Goal: Information Seeking & Learning: Learn about a topic

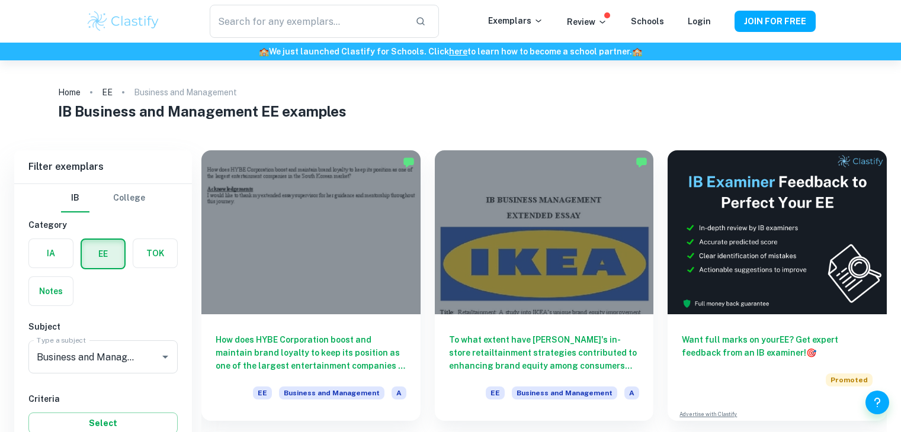
scroll to position [355, 0]
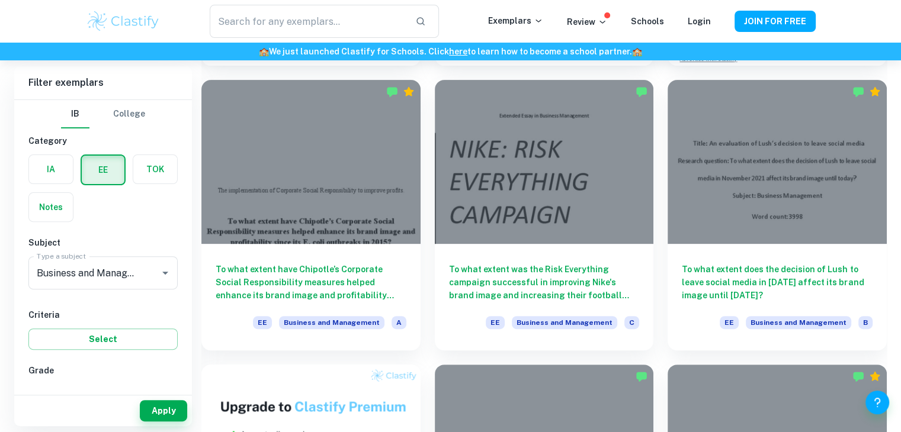
click at [59, 159] on label "button" at bounding box center [51, 169] width 44 height 28
click at [0, 0] on input "radio" at bounding box center [0, 0] width 0 height 0
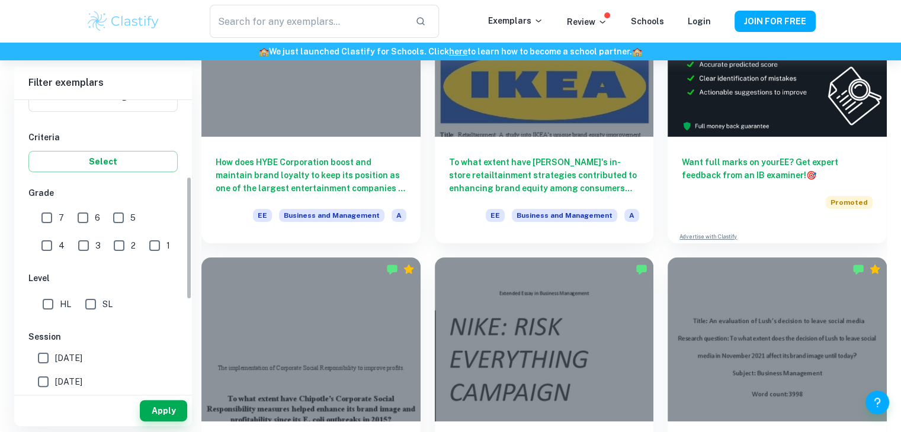
scroll to position [237, 0]
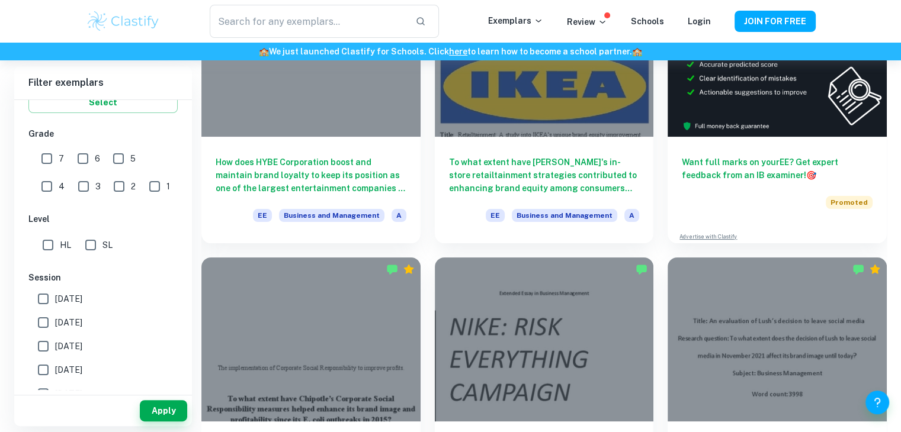
click at [43, 155] on input "7" at bounding box center [47, 159] width 24 height 24
checkbox input "true"
click at [59, 233] on input "HL" at bounding box center [48, 245] width 24 height 24
checkbox input "true"
click at [161, 406] on button "Apply" at bounding box center [163, 410] width 47 height 21
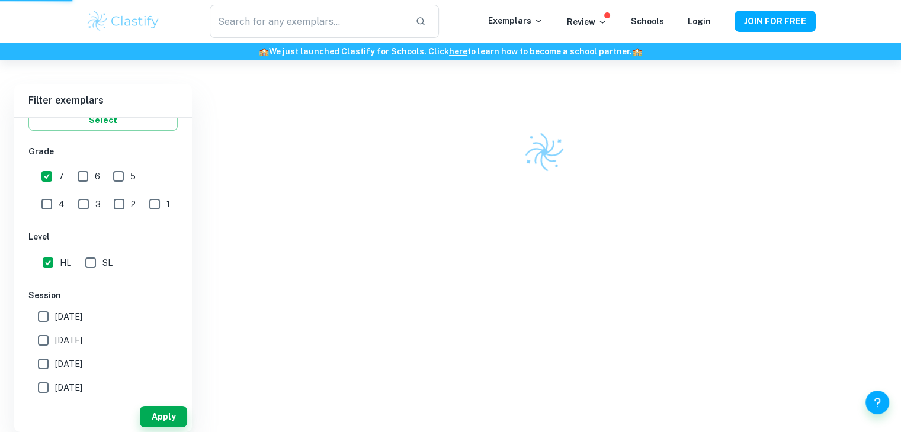
scroll to position [61, 0]
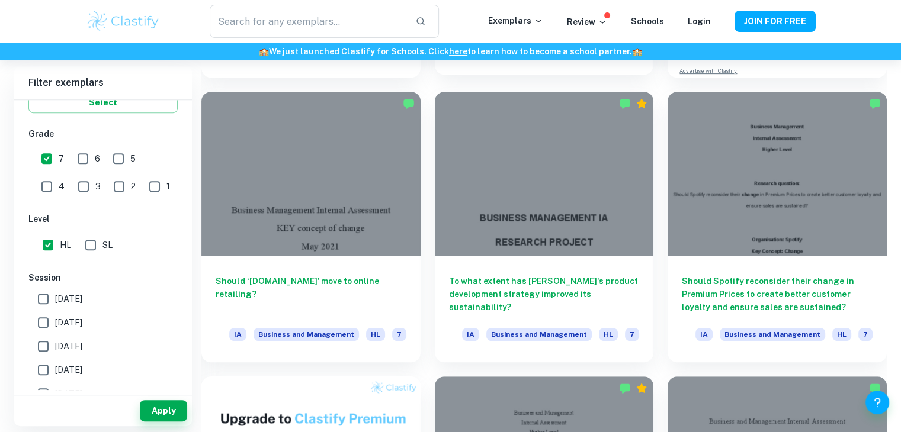
scroll to position [592, 0]
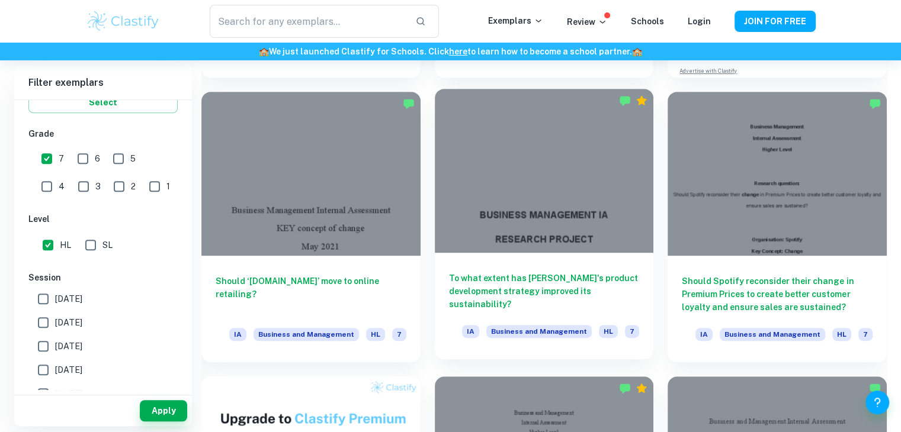
click at [573, 249] on div at bounding box center [544, 171] width 219 height 164
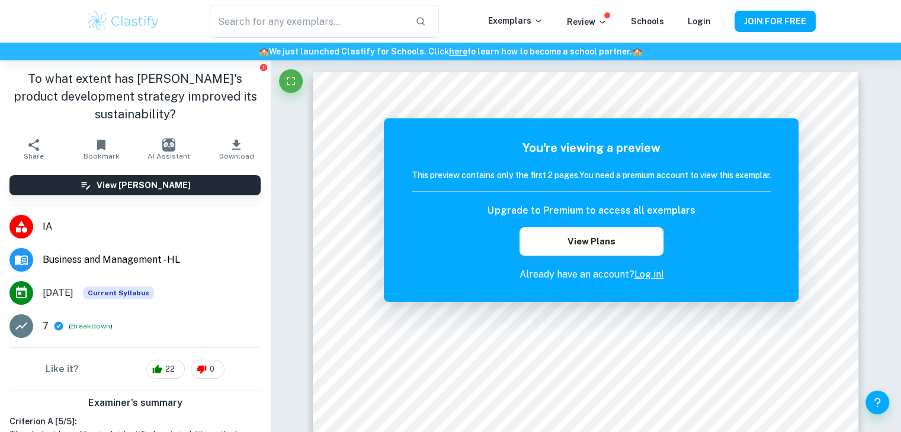
click at [653, 274] on link "Log in!" at bounding box center [649, 274] width 30 height 11
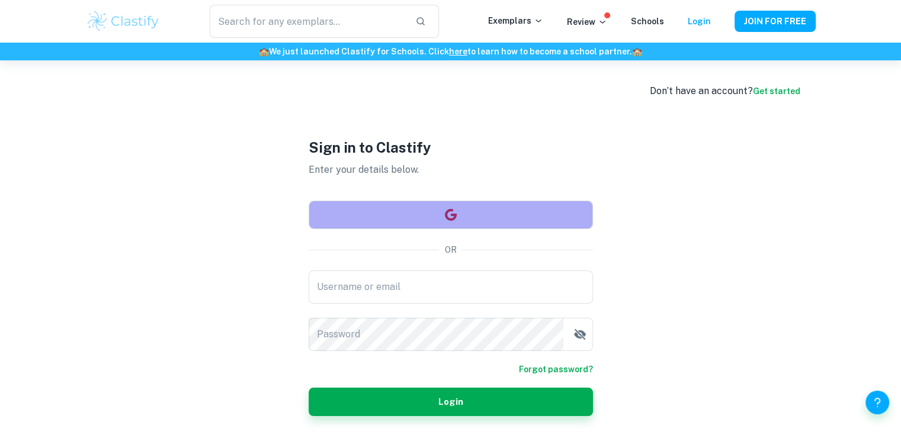
click at [426, 217] on button "button" at bounding box center [451, 215] width 284 height 28
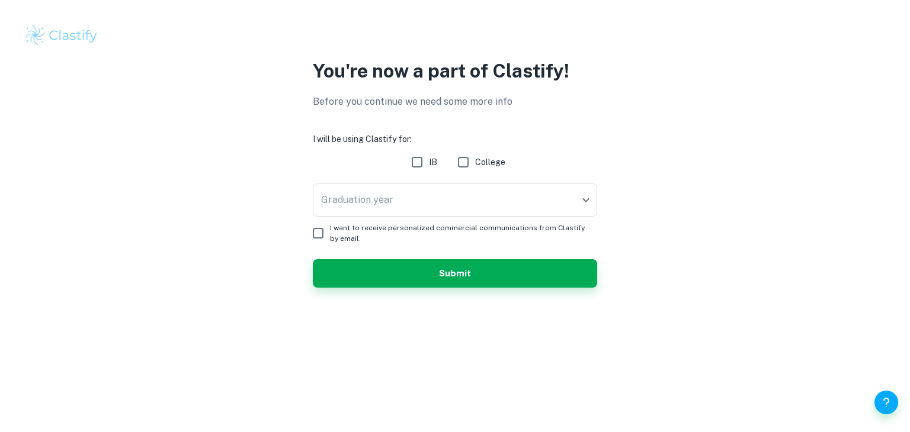
click at [416, 156] on input "IB" at bounding box center [417, 162] width 24 height 24
checkbox input "true"
click at [445, 197] on body "We value your privacy We use cookies to enhance your browsing experience, serve…" at bounding box center [455, 216] width 910 height 432
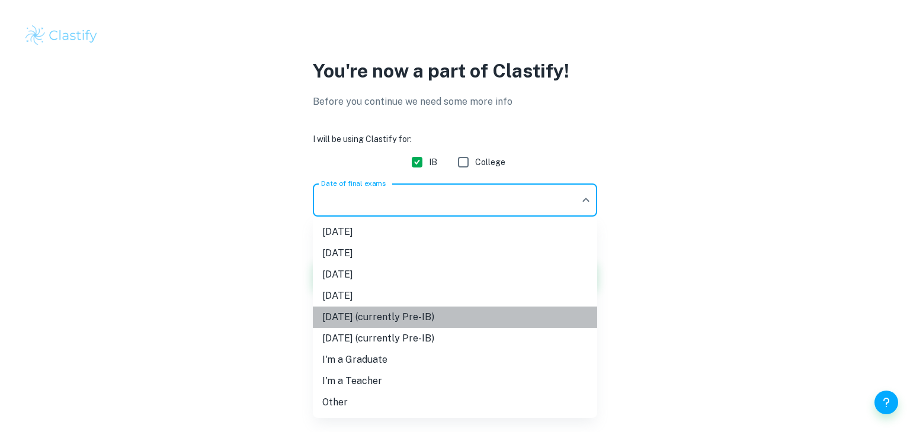
click at [478, 318] on li "[DATE] (currently Pre-IB)" at bounding box center [455, 317] width 284 height 21
type input "M27"
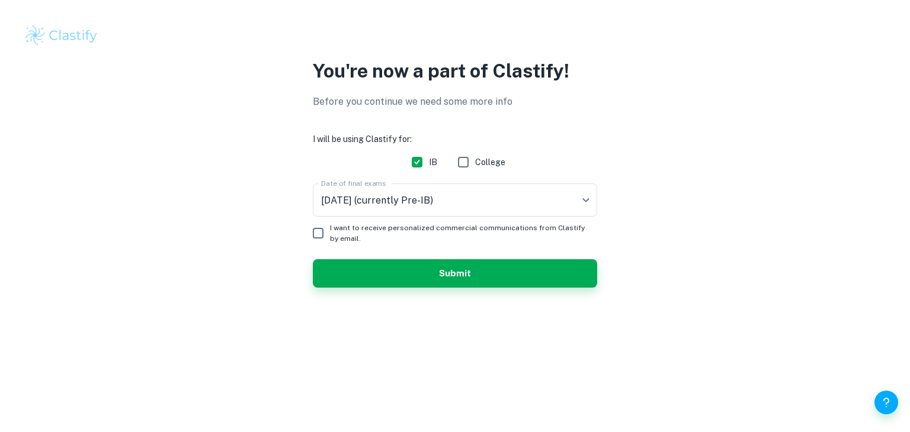
click at [468, 226] on span "I want to receive personalized commercial communications from Clastify by email." at bounding box center [459, 233] width 258 height 21
click at [330, 226] on input "I want to receive personalized commercial communications from Clastify by email." at bounding box center [318, 233] width 24 height 24
checkbox input "true"
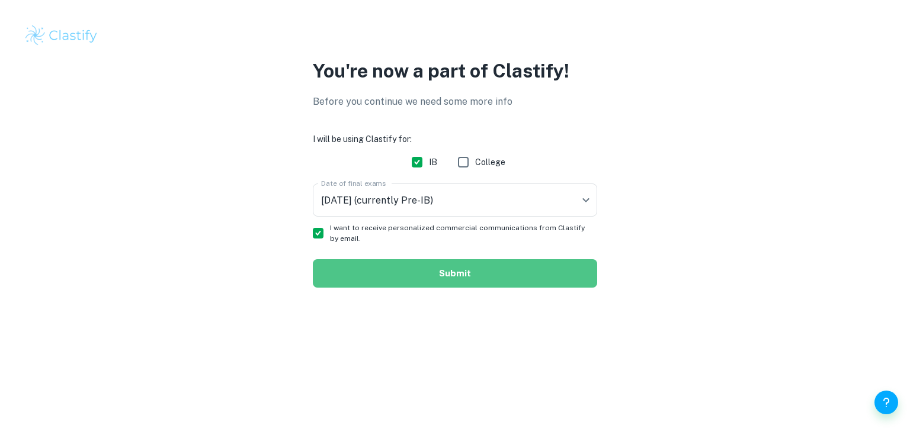
click at [483, 275] on button "Submit" at bounding box center [455, 273] width 284 height 28
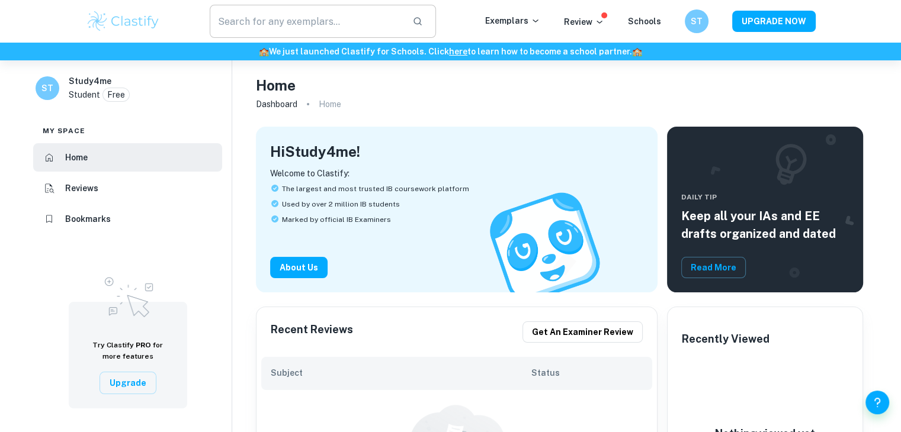
click at [351, 23] on input "text" at bounding box center [307, 21] width 194 height 33
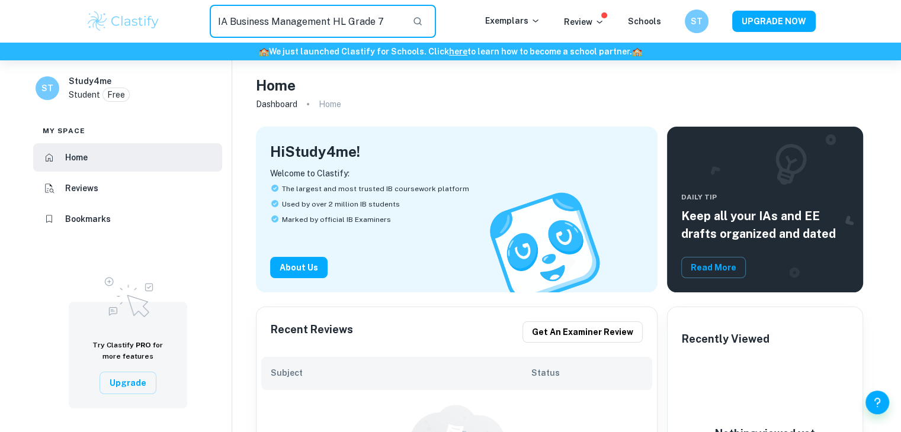
type input "IA Business Management HL Grade 7"
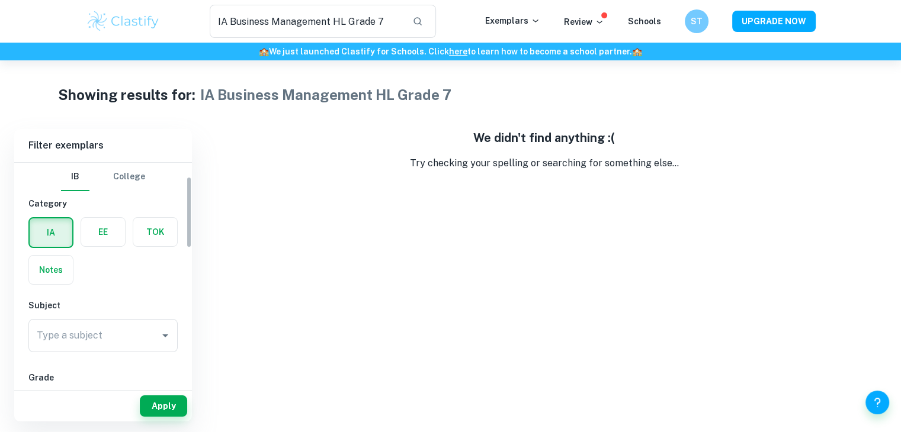
scroll to position [178, 0]
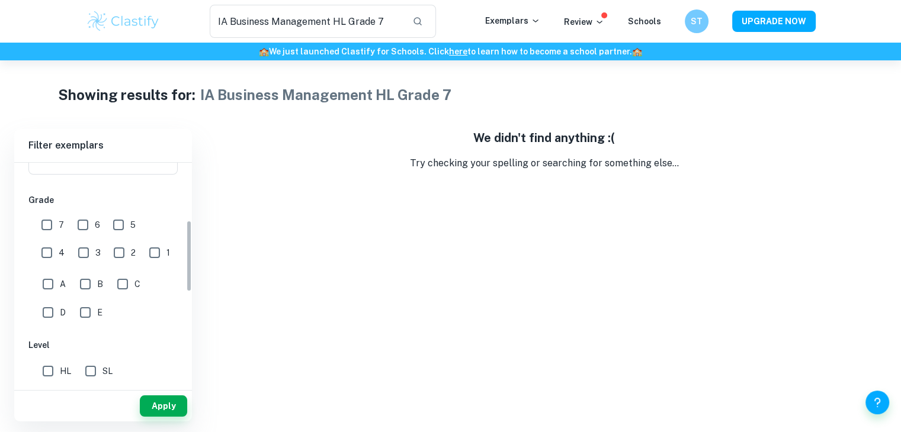
click at [47, 224] on input "7" at bounding box center [47, 225] width 24 height 24
checkbox input "true"
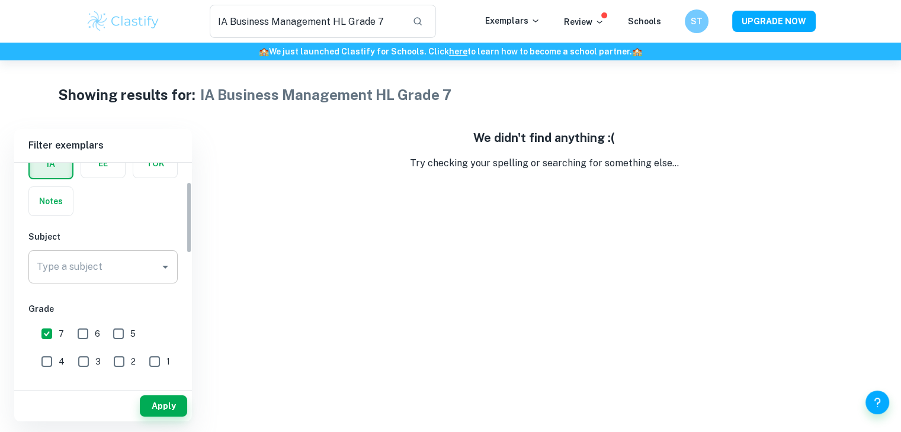
scroll to position [59, 0]
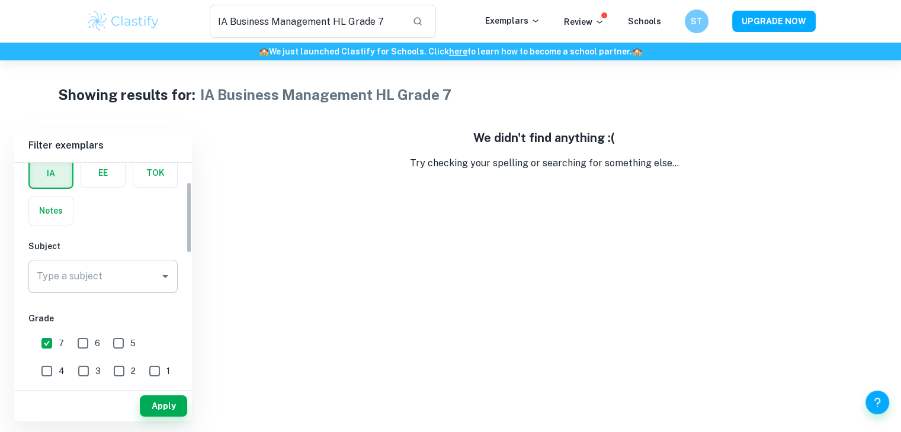
click at [104, 285] on input "Type a subject" at bounding box center [94, 276] width 121 height 23
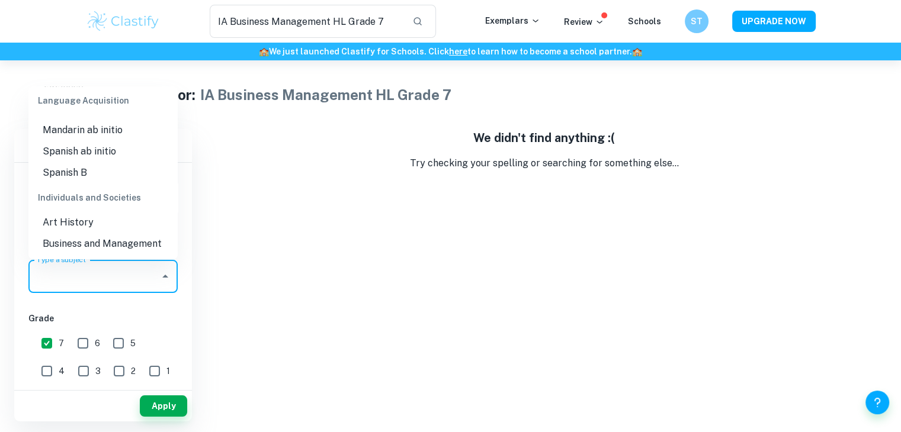
scroll to position [1125, 0]
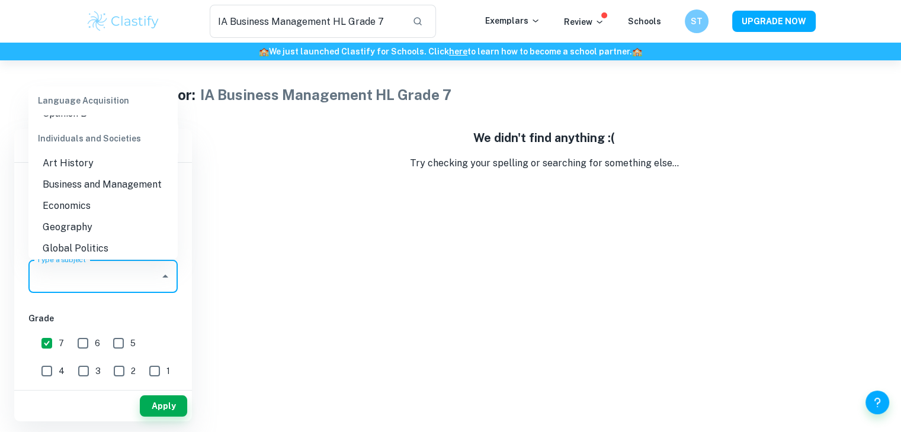
click at [121, 182] on li "Business and Management" at bounding box center [102, 184] width 149 height 21
type input "Business and Management"
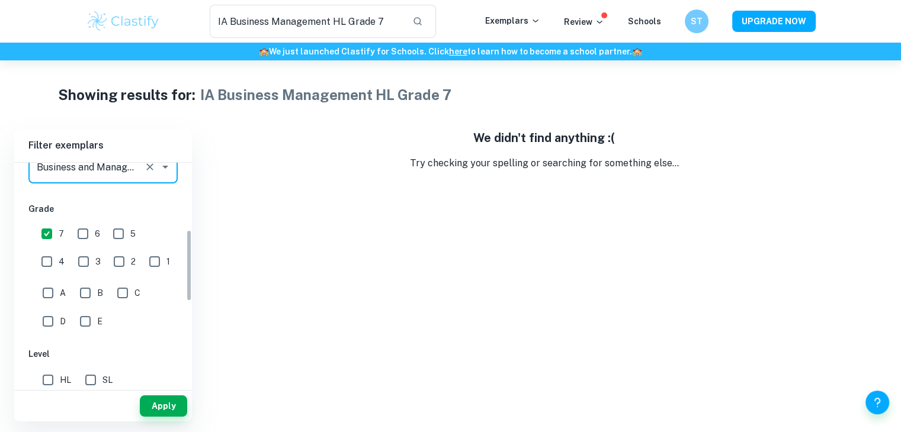
scroll to position [296, 0]
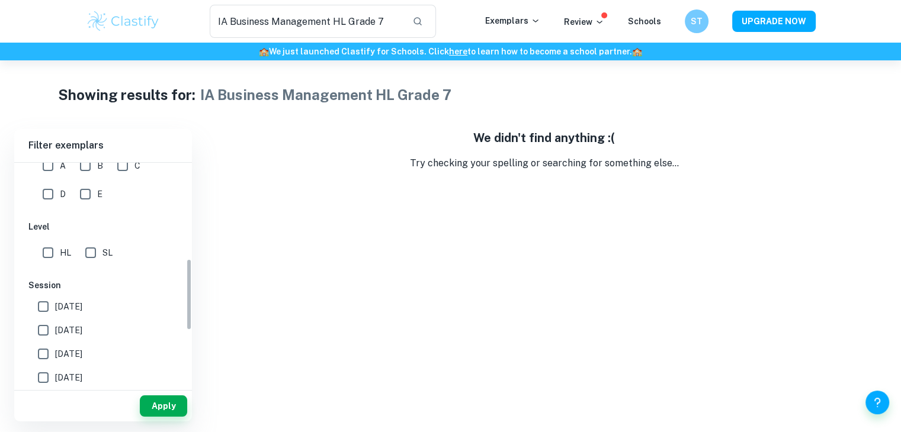
click at [40, 251] on input "HL" at bounding box center [48, 253] width 24 height 24
checkbox input "true"
click at [163, 410] on button "Apply" at bounding box center [163, 406] width 47 height 21
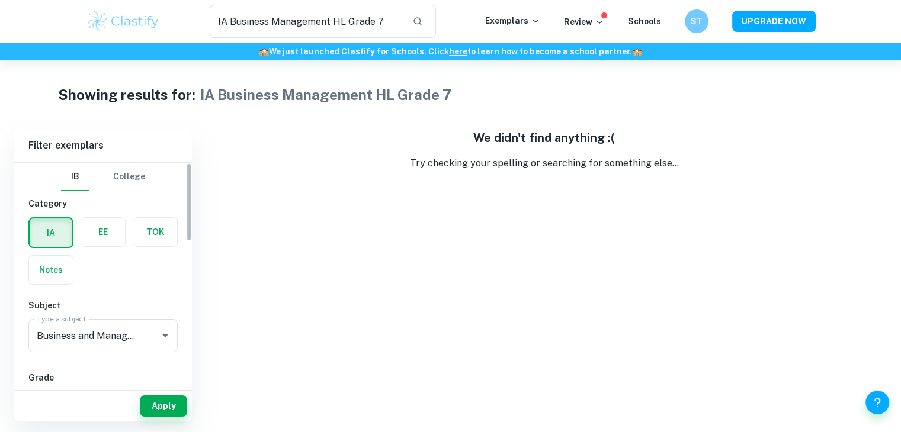
click at [30, 215] on div "IA" at bounding box center [47, 229] width 52 height 38
click at [490, 27] on div "Exemplars" at bounding box center [524, 21] width 79 height 14
click at [516, 10] on div "IA Business Management HL Grade 7 ​ Exemplars Review Schools ST UPGRADE NOW" at bounding box center [451, 21] width 758 height 33
click at [517, 17] on p "Exemplars" at bounding box center [512, 20] width 55 height 13
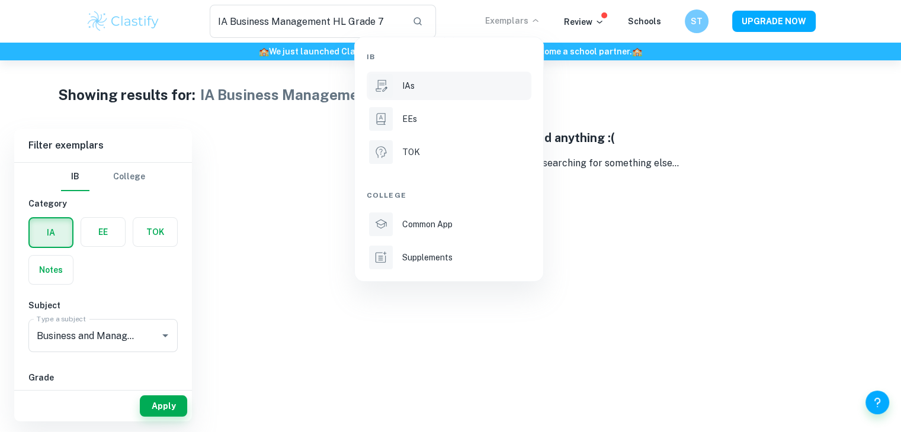
click at [442, 86] on div "IAs" at bounding box center [465, 85] width 127 height 13
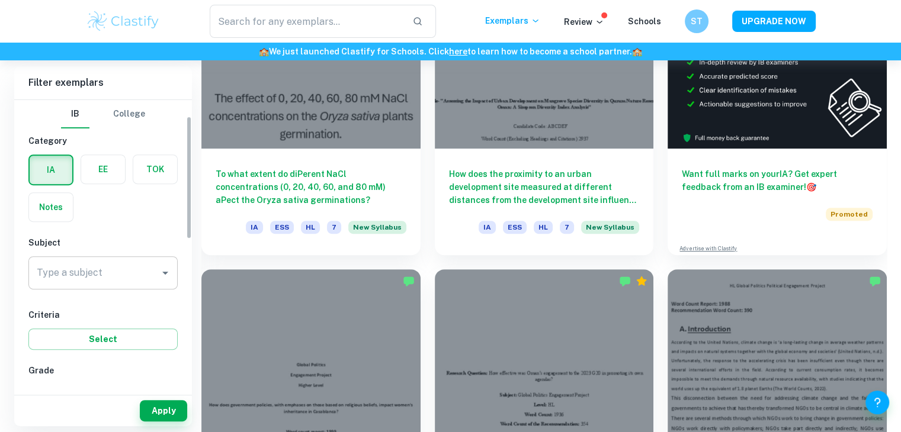
scroll to position [59, 0]
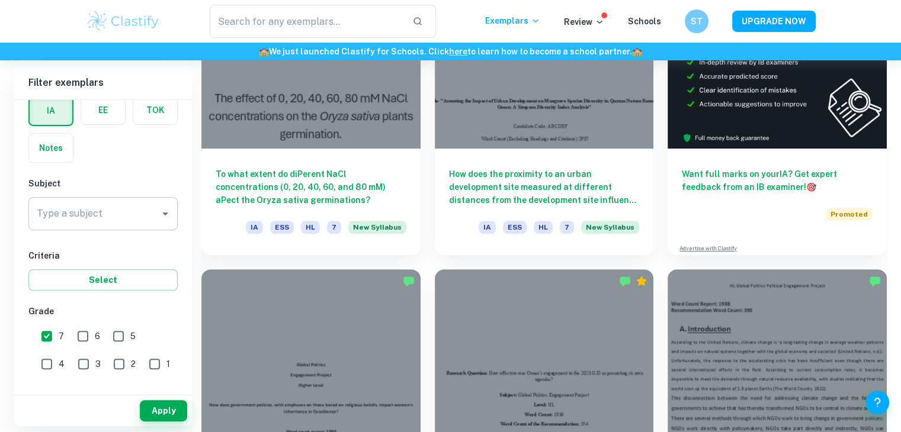
click at [104, 203] on input "Type a subject" at bounding box center [94, 214] width 121 height 23
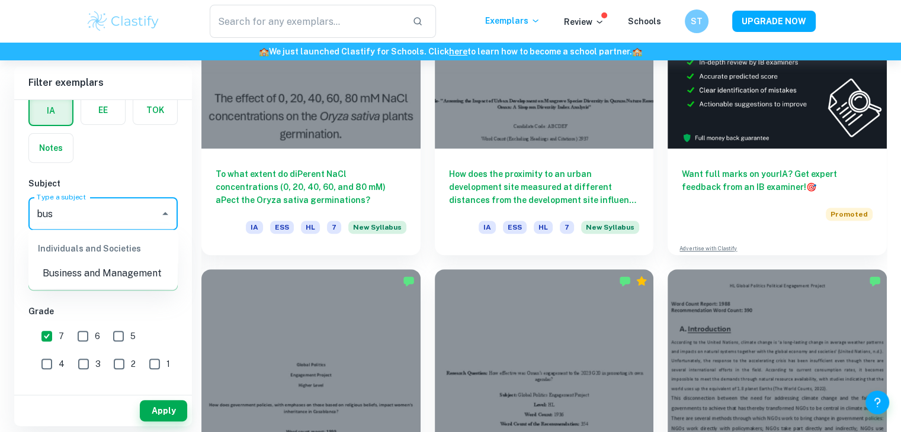
click at [97, 274] on li "Business and Management" at bounding box center [102, 273] width 149 height 21
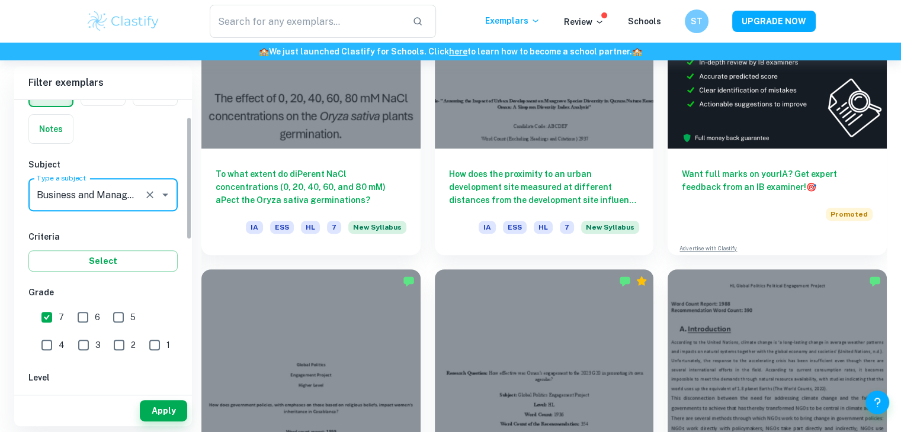
scroll to position [38, 0]
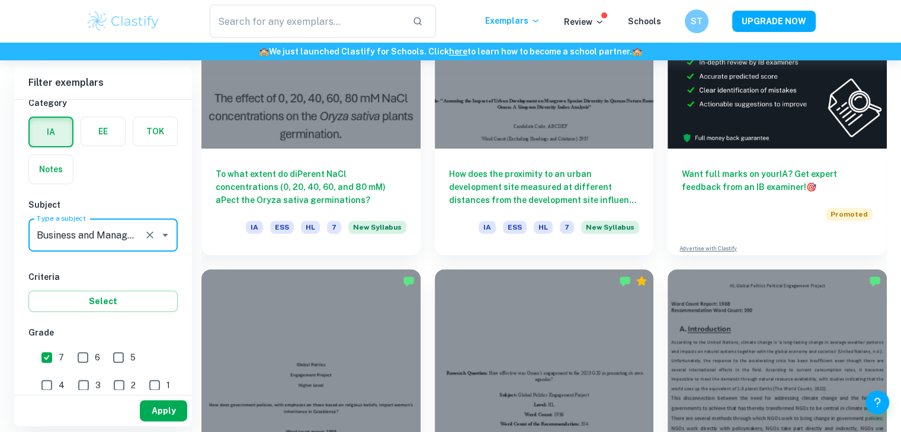
type input "Business and Management"
click at [176, 410] on button "Apply" at bounding box center [163, 410] width 47 height 21
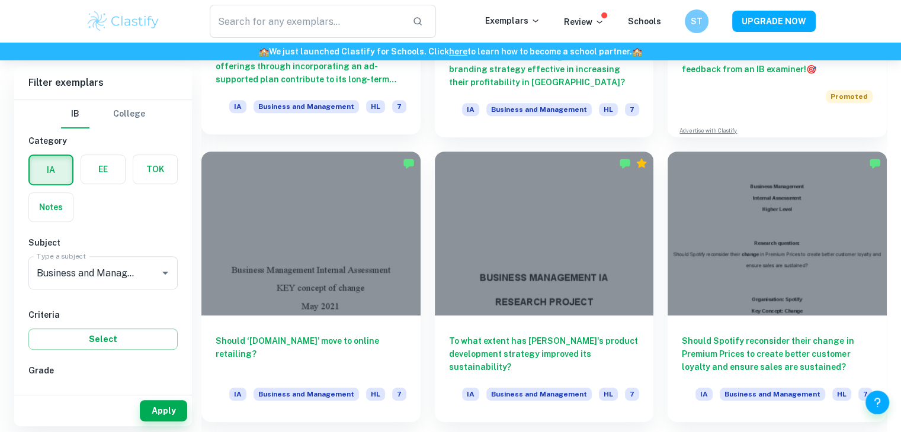
scroll to position [533, 0]
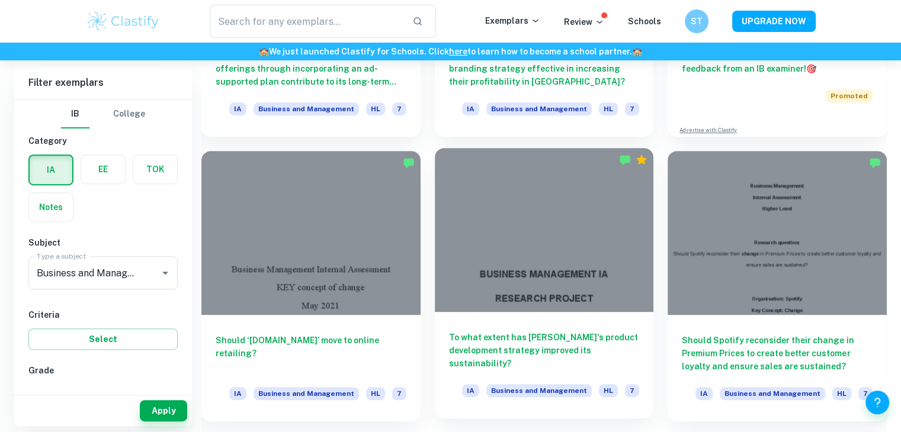
click at [542, 244] on div at bounding box center [544, 230] width 219 height 164
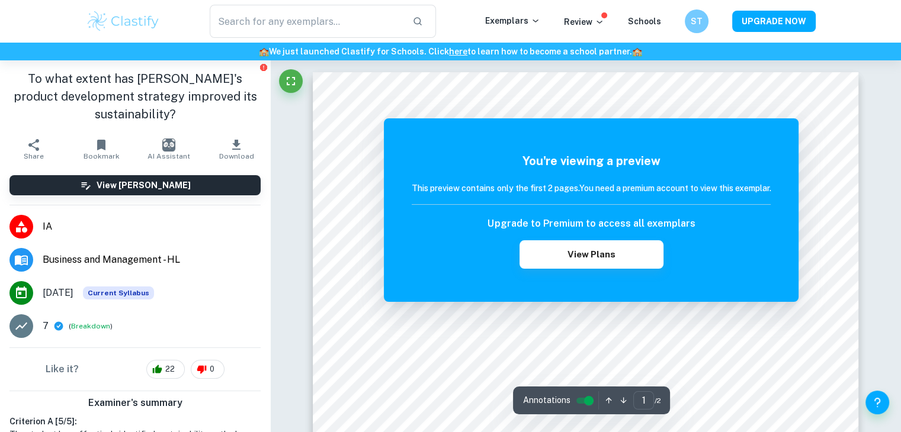
click at [390, 182] on div "You're viewing a preview This preview contains only the first 2 pages. You need…" at bounding box center [591, 210] width 415 height 184
click at [521, 128] on div "You're viewing a preview This preview contains only the first 2 pages. You need…" at bounding box center [591, 210] width 415 height 184
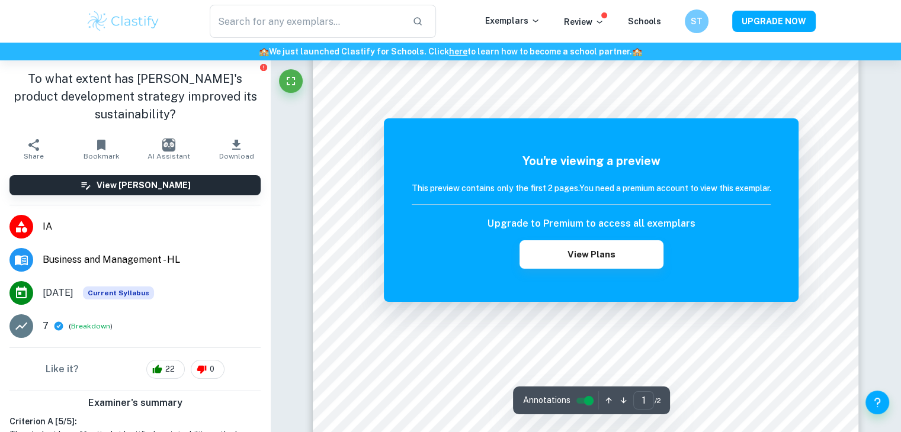
scroll to position [296, 0]
click at [597, 252] on button "View Plans" at bounding box center [590, 254] width 143 height 28
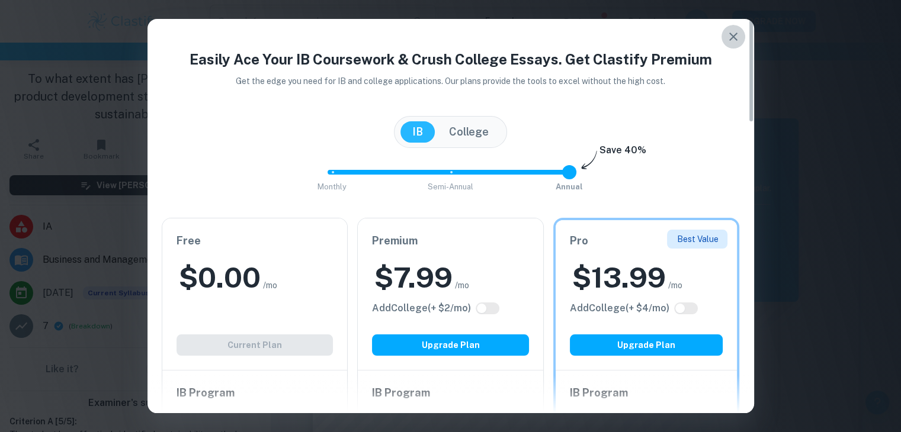
click at [738, 33] on icon "button" at bounding box center [733, 37] width 14 height 14
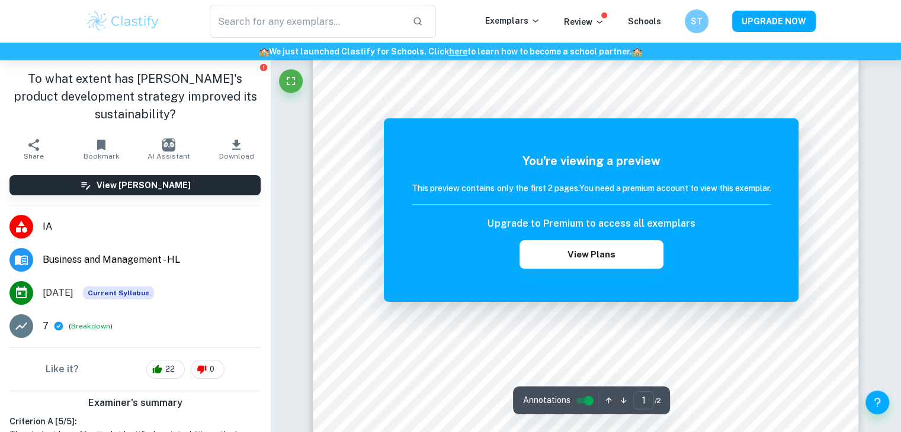
click at [796, 188] on div "You're viewing a preview This preview contains only the first 2 pages. You need…" at bounding box center [591, 210] width 415 height 184
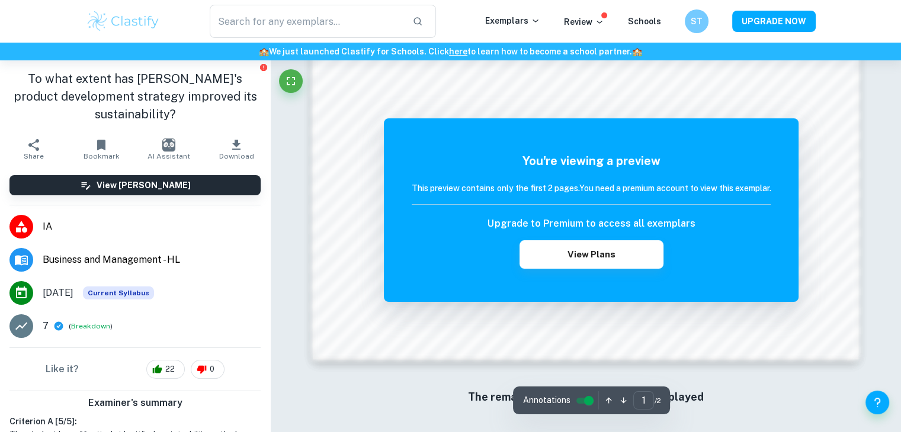
scroll to position [1268, 0]
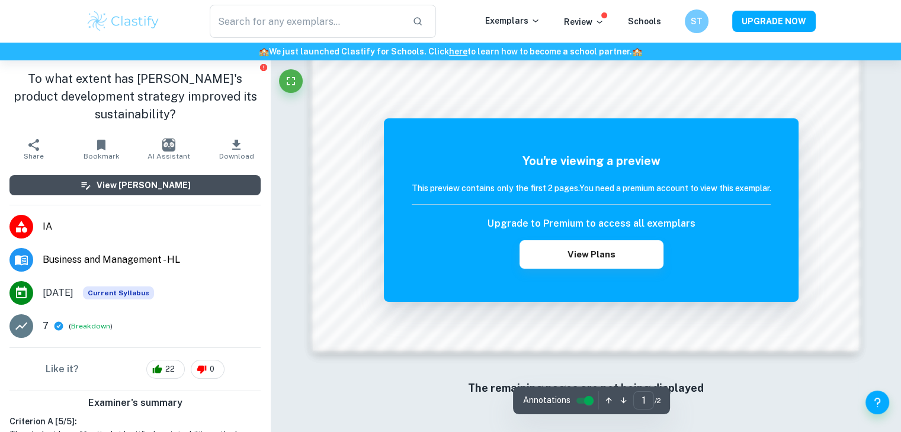
click at [191, 188] on button "View [PERSON_NAME]" at bounding box center [134, 185] width 251 height 20
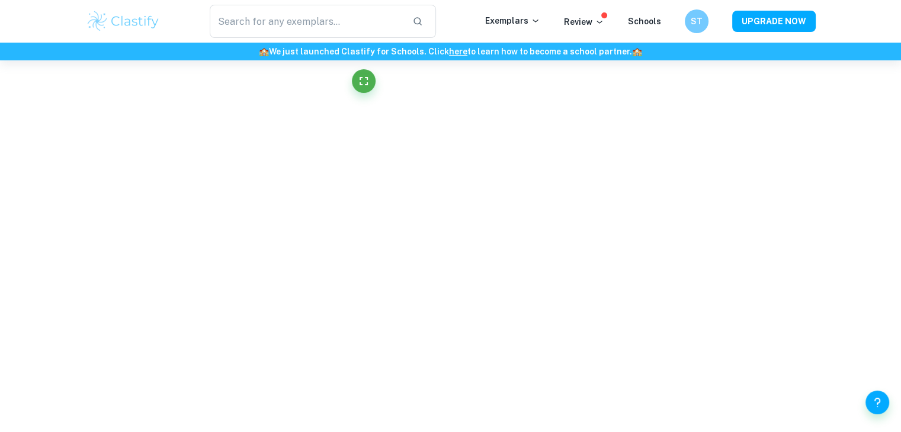
scroll to position [767, 0]
